Goal: Find specific page/section: Find specific page/section

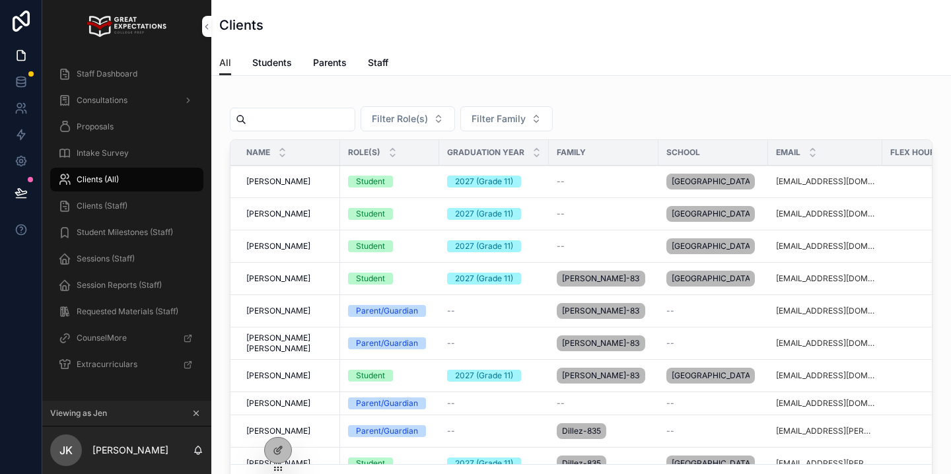
click at [286, 119] on input "scrollable content" at bounding box center [300, 119] width 108 height 18
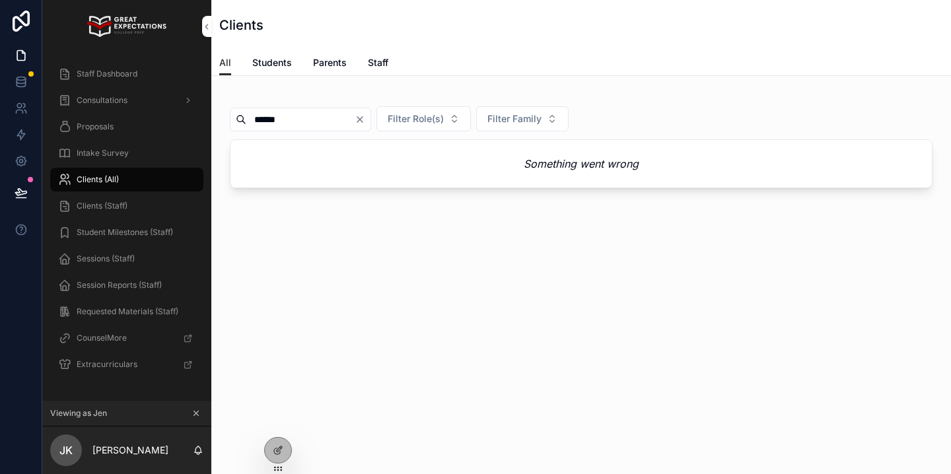
type input "******"
click at [196, 412] on icon "scrollable content" at bounding box center [196, 413] width 9 height 9
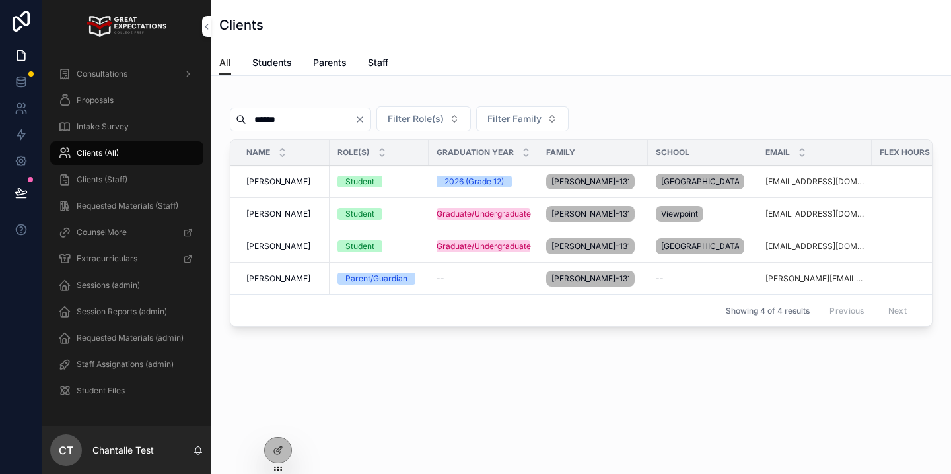
click at [299, 179] on span "Addison Seidel" at bounding box center [278, 181] width 64 height 11
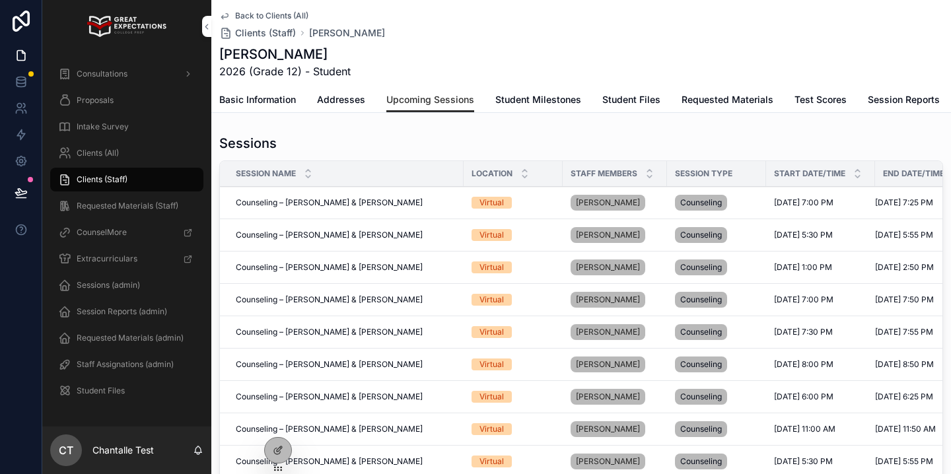
click at [161, 155] on div "Clients (All)" at bounding box center [126, 153] width 137 height 21
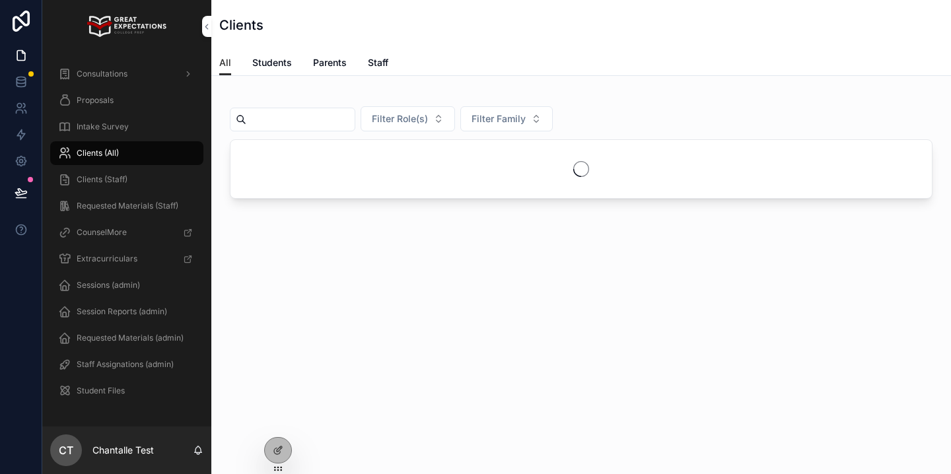
click at [332, 120] on input "scrollable content" at bounding box center [300, 119] width 108 height 18
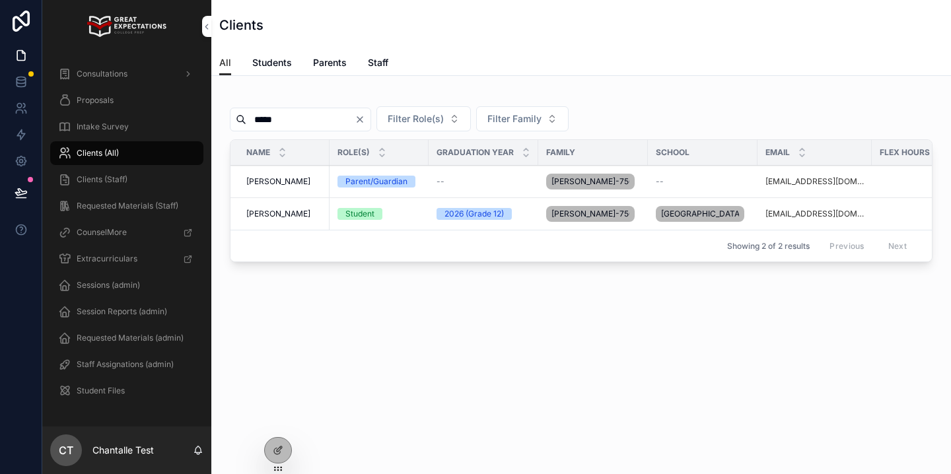
type input "*****"
click at [274, 219] on span "Mia Black" at bounding box center [278, 214] width 64 height 11
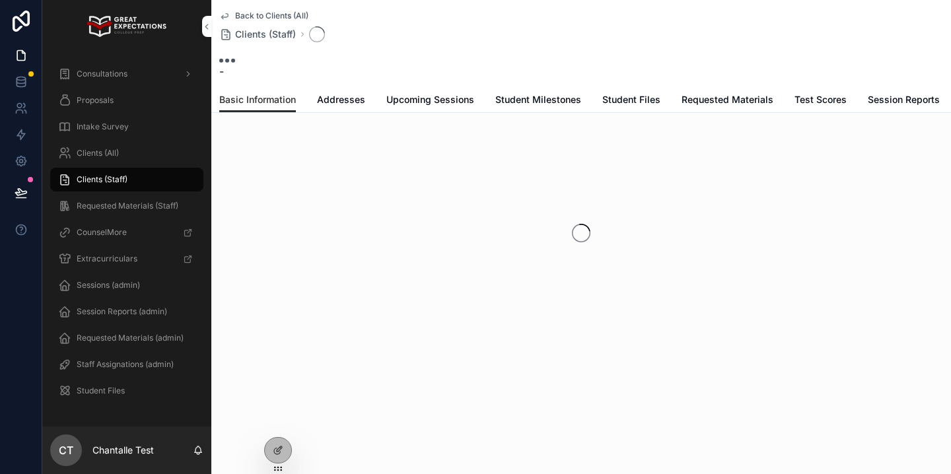
click at [450, 96] on span "Upcoming Sessions" at bounding box center [430, 99] width 88 height 13
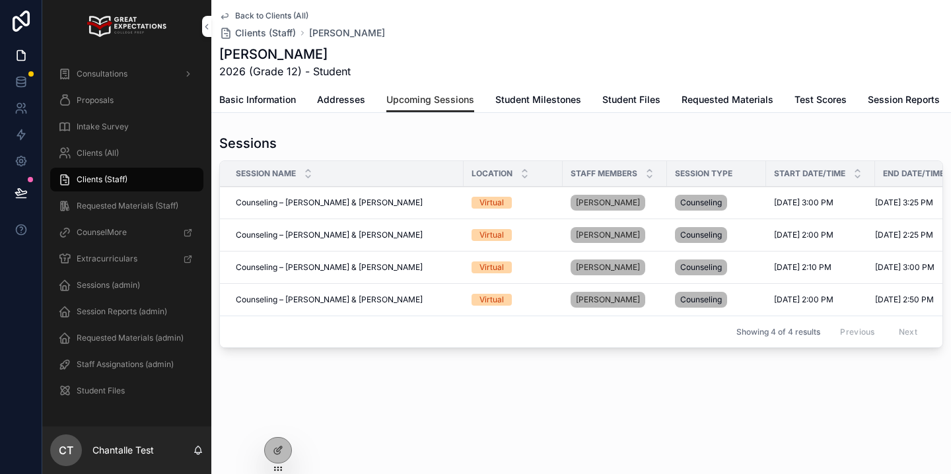
scroll to position [0, 35]
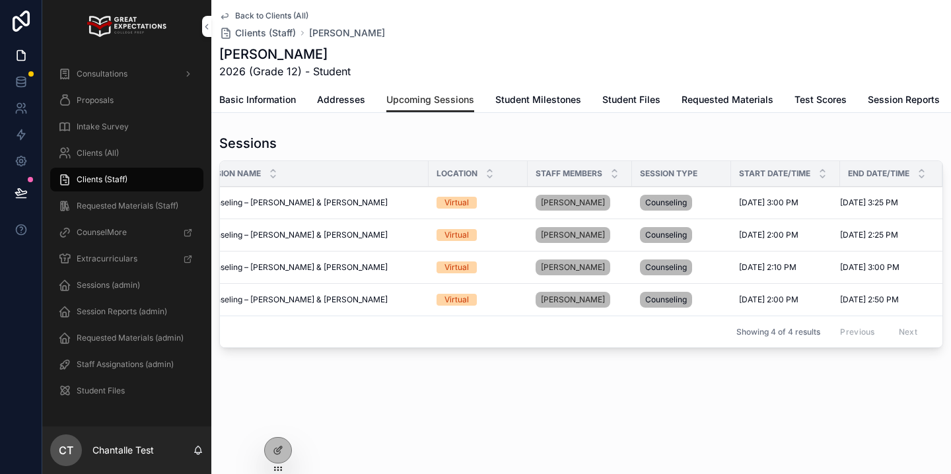
click at [336, 95] on span "Addresses" at bounding box center [341, 99] width 48 height 13
